Goal: Transaction & Acquisition: Subscribe to service/newsletter

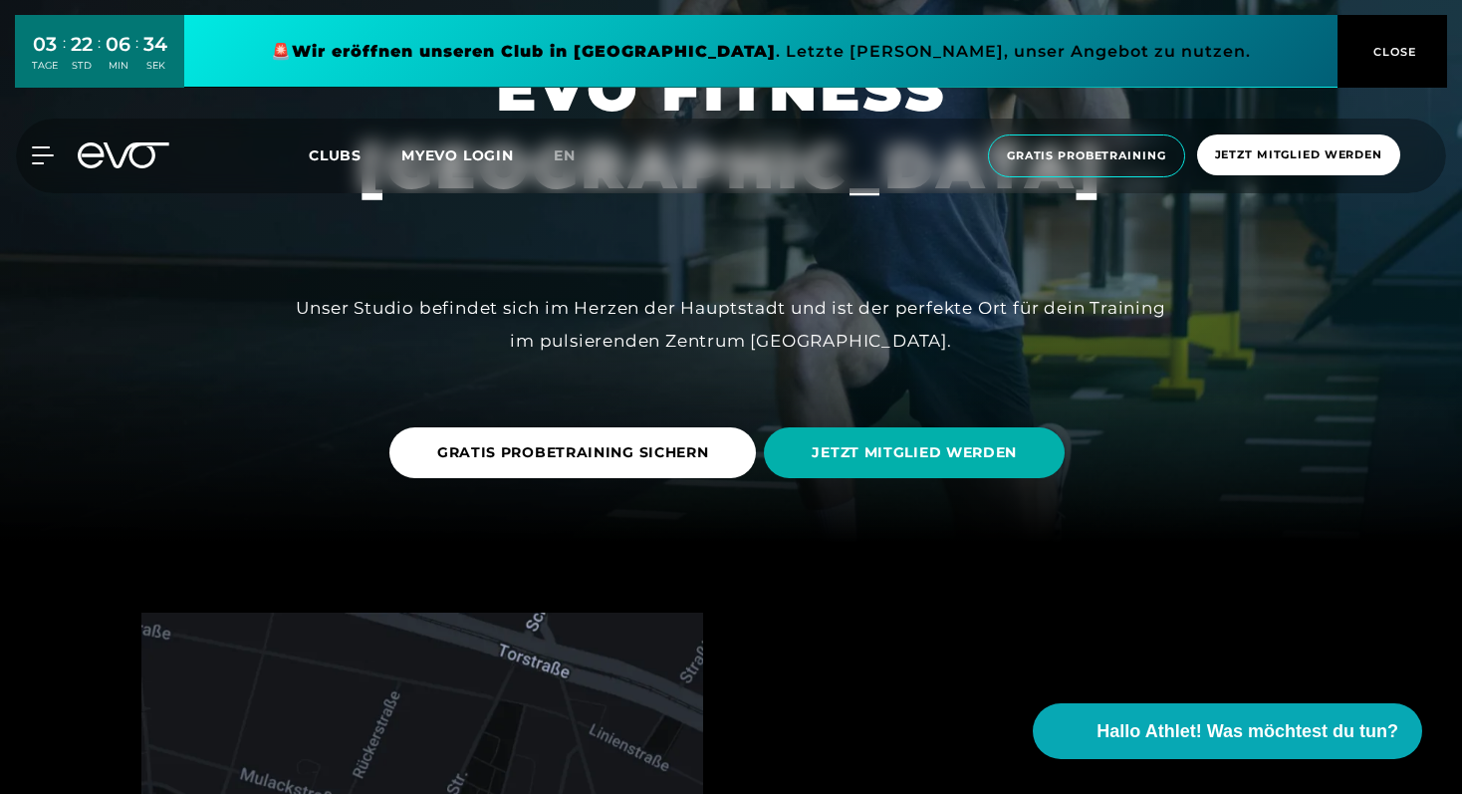
scroll to position [249, 0]
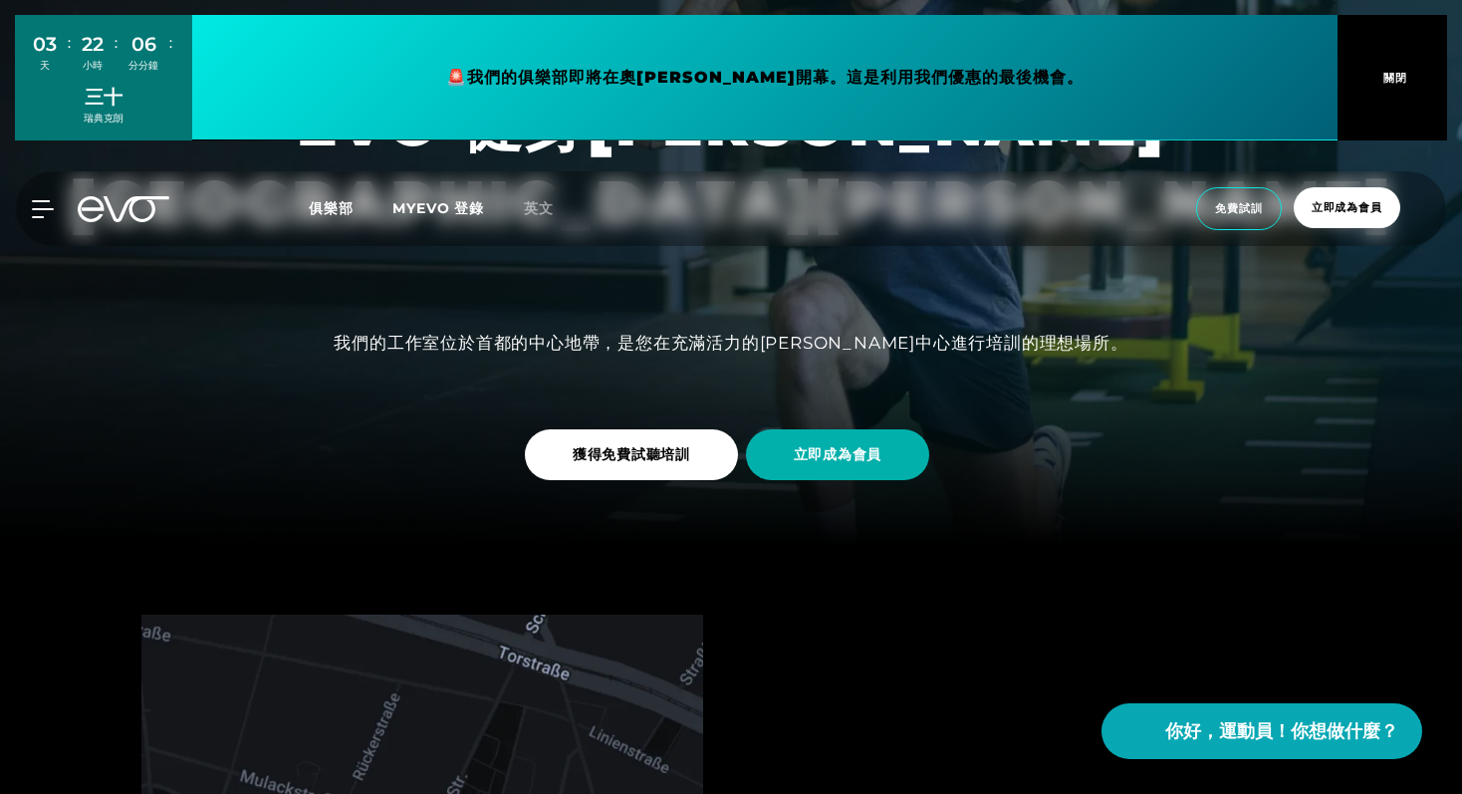
click at [1045, 361] on div at bounding box center [731, 148] width 1462 height 794
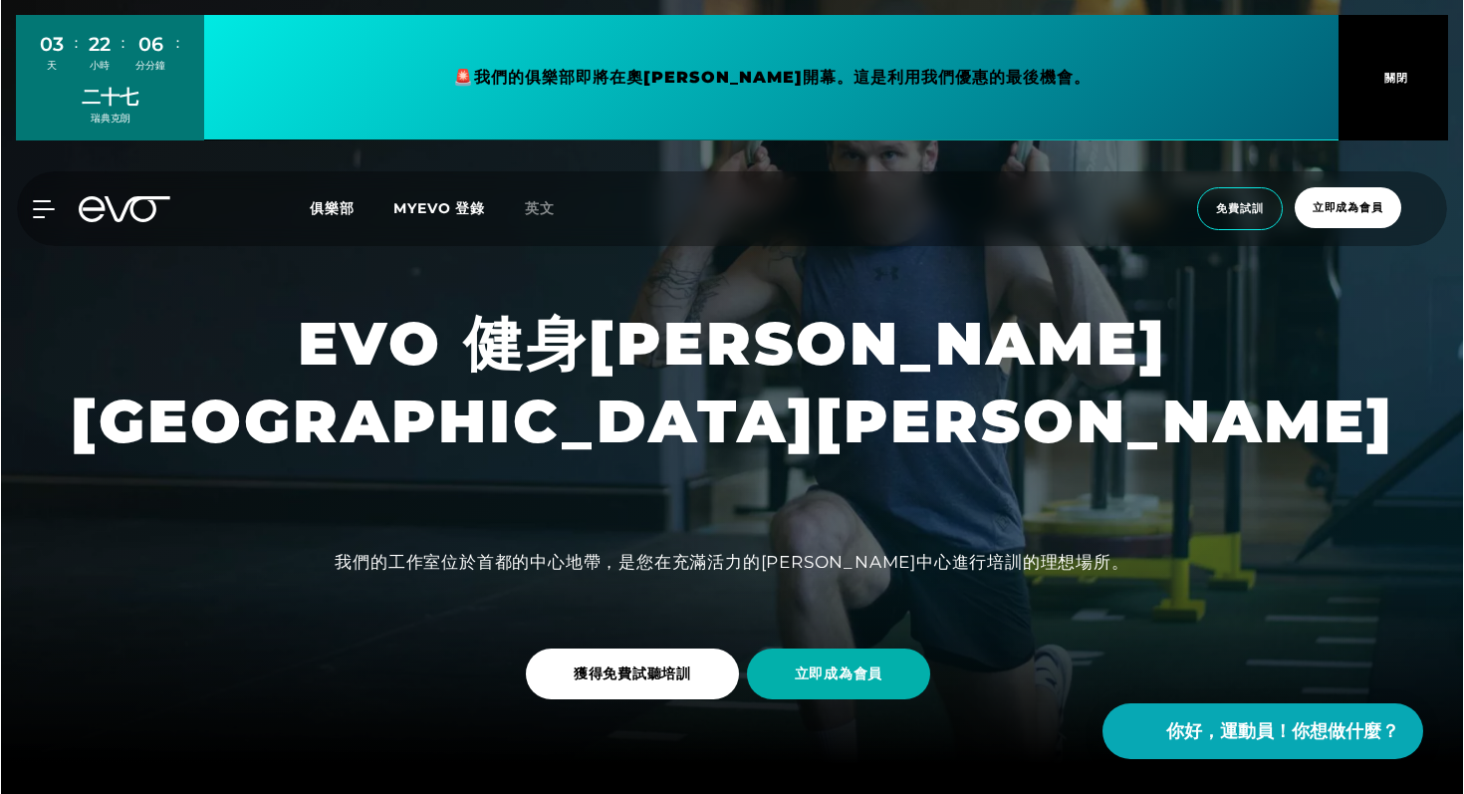
scroll to position [0, 0]
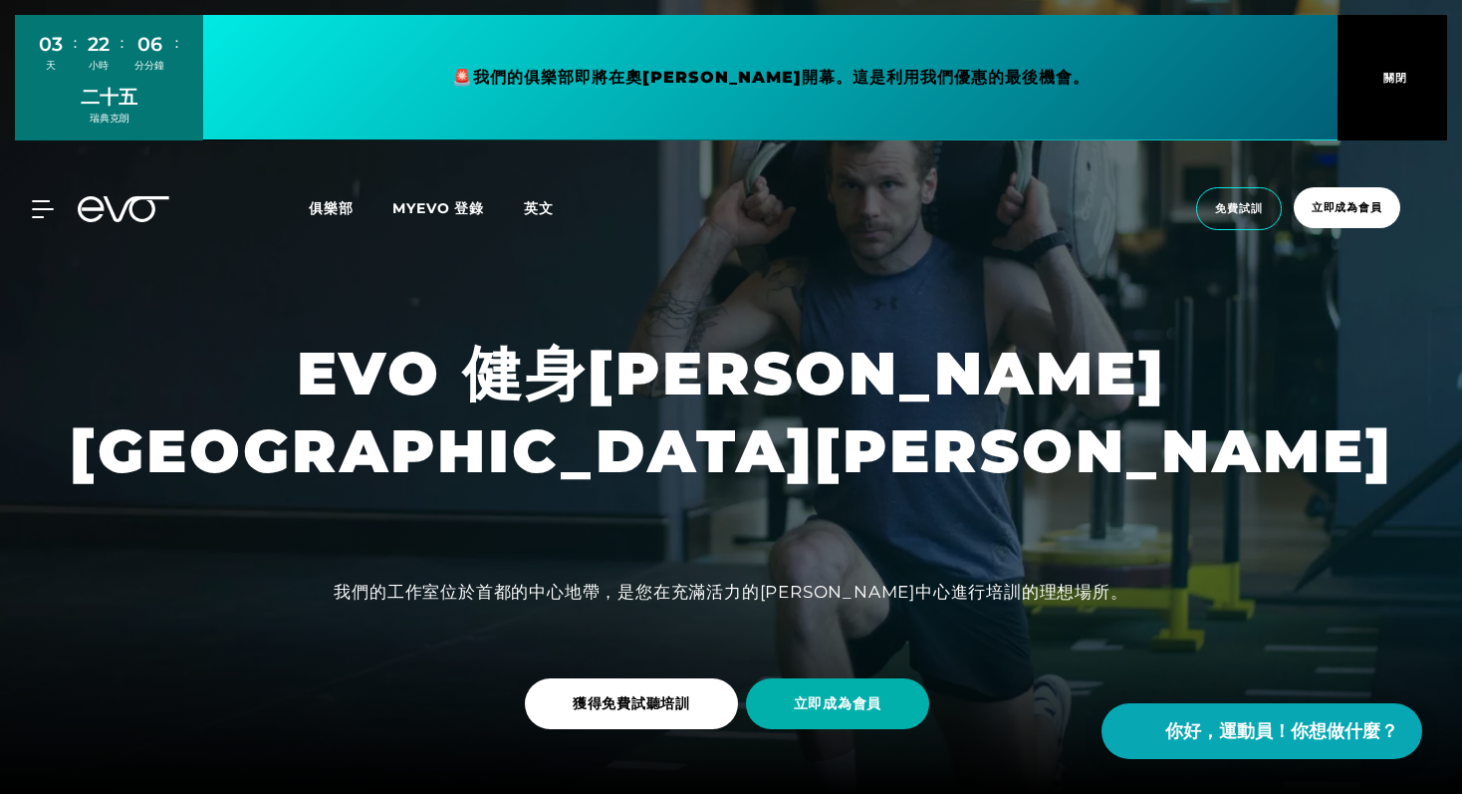
click at [528, 210] on font "英文" at bounding box center [539, 208] width 30 height 18
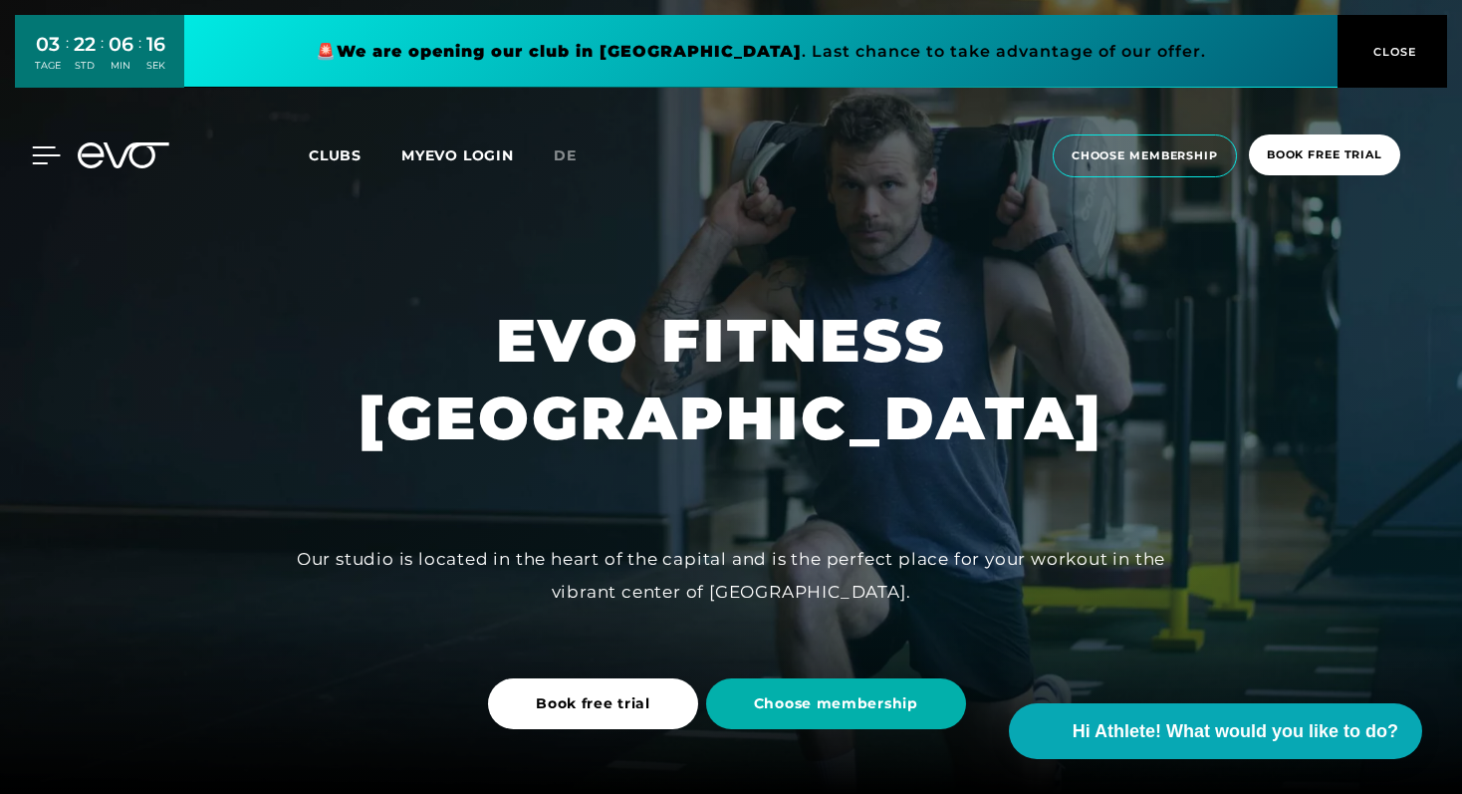
click at [52, 158] on icon at bounding box center [46, 155] width 29 height 18
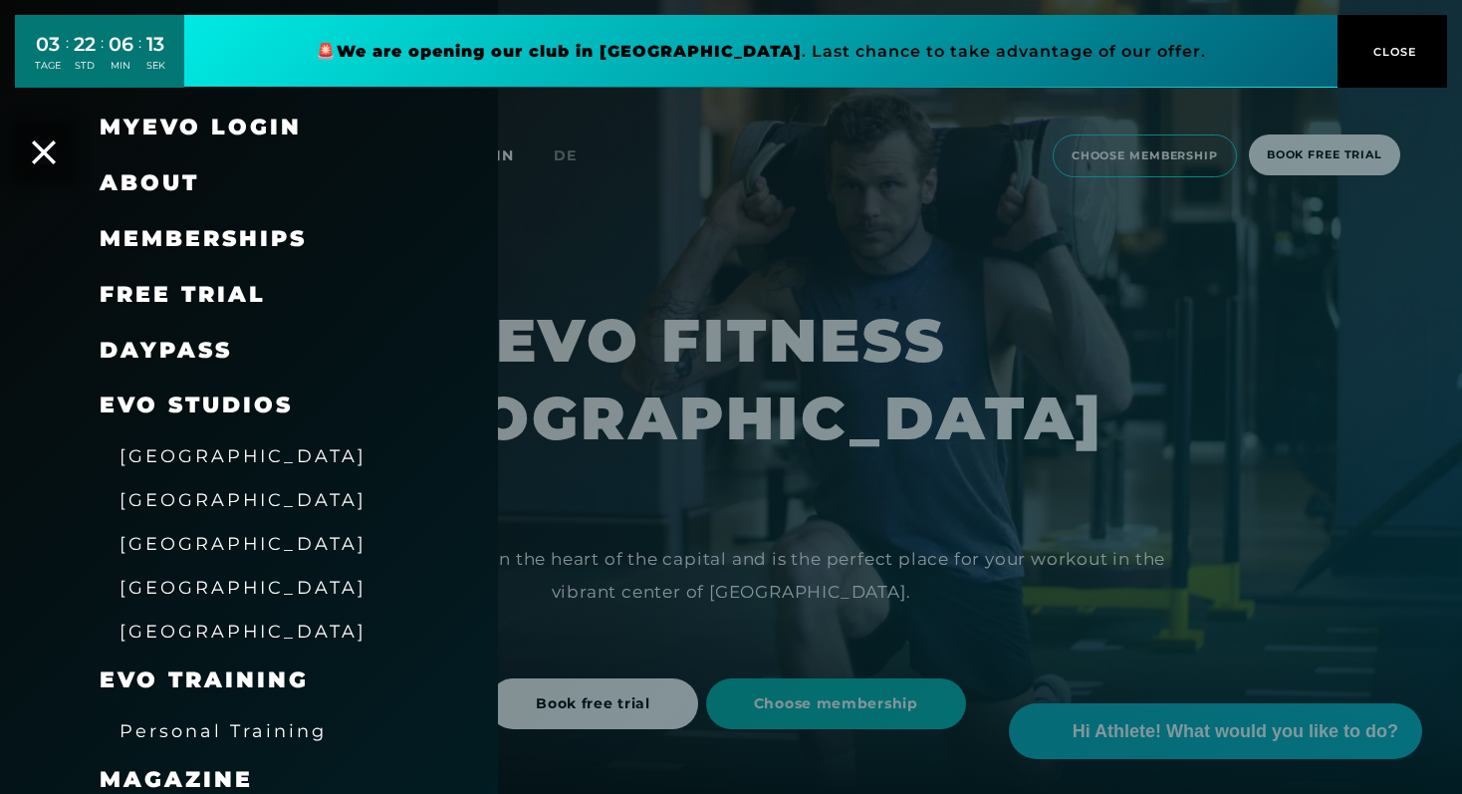
click at [190, 238] on span "Memberships" at bounding box center [203, 238] width 207 height 27
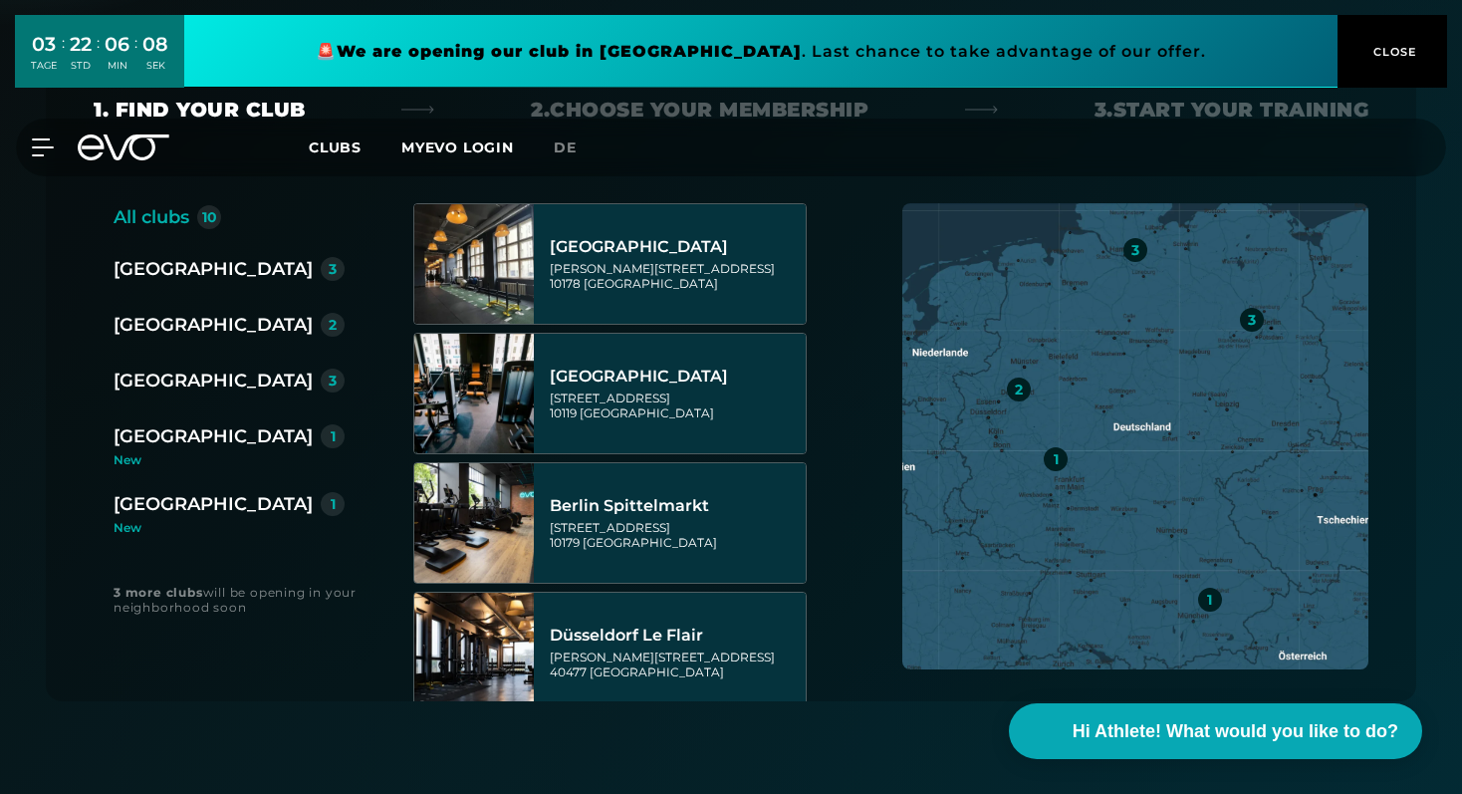
scroll to position [409, 0]
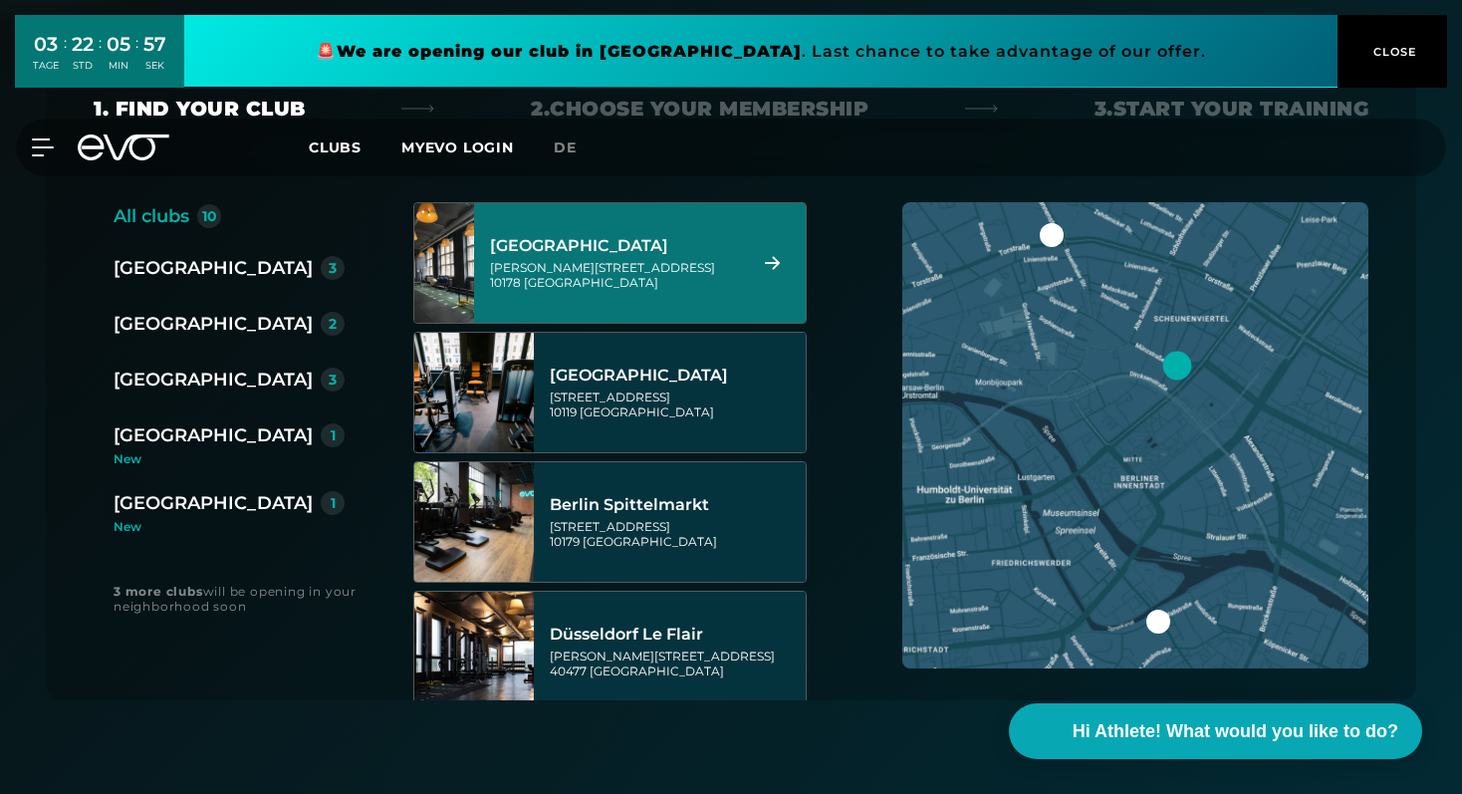
click at [584, 312] on div "Berlin Alexanderplatz Rosa-Luxemburg-Straße 14 10178 Berlin" at bounding box center [640, 262] width 332 height 119
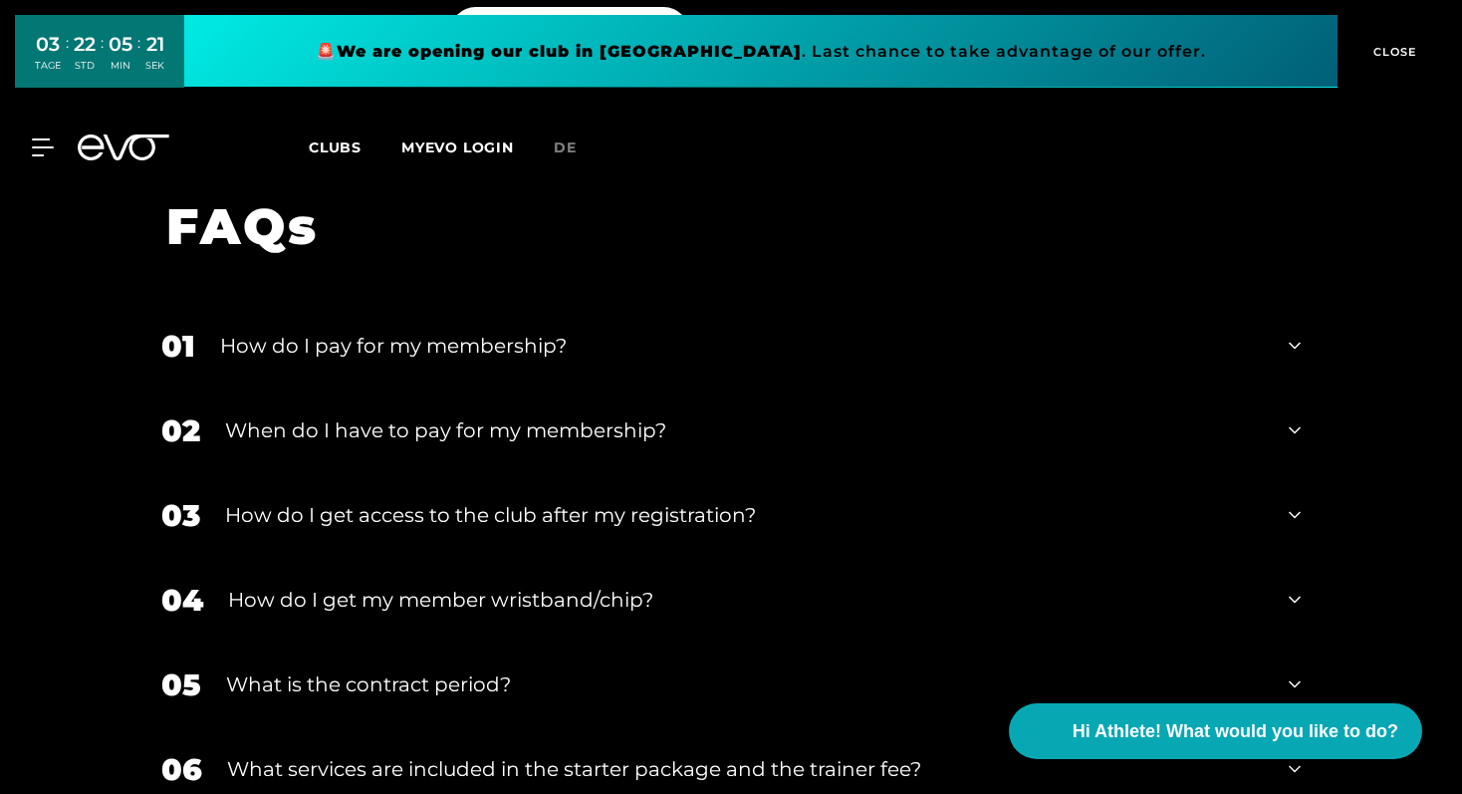
scroll to position [3206, 0]
